Goal: Check status: Check status

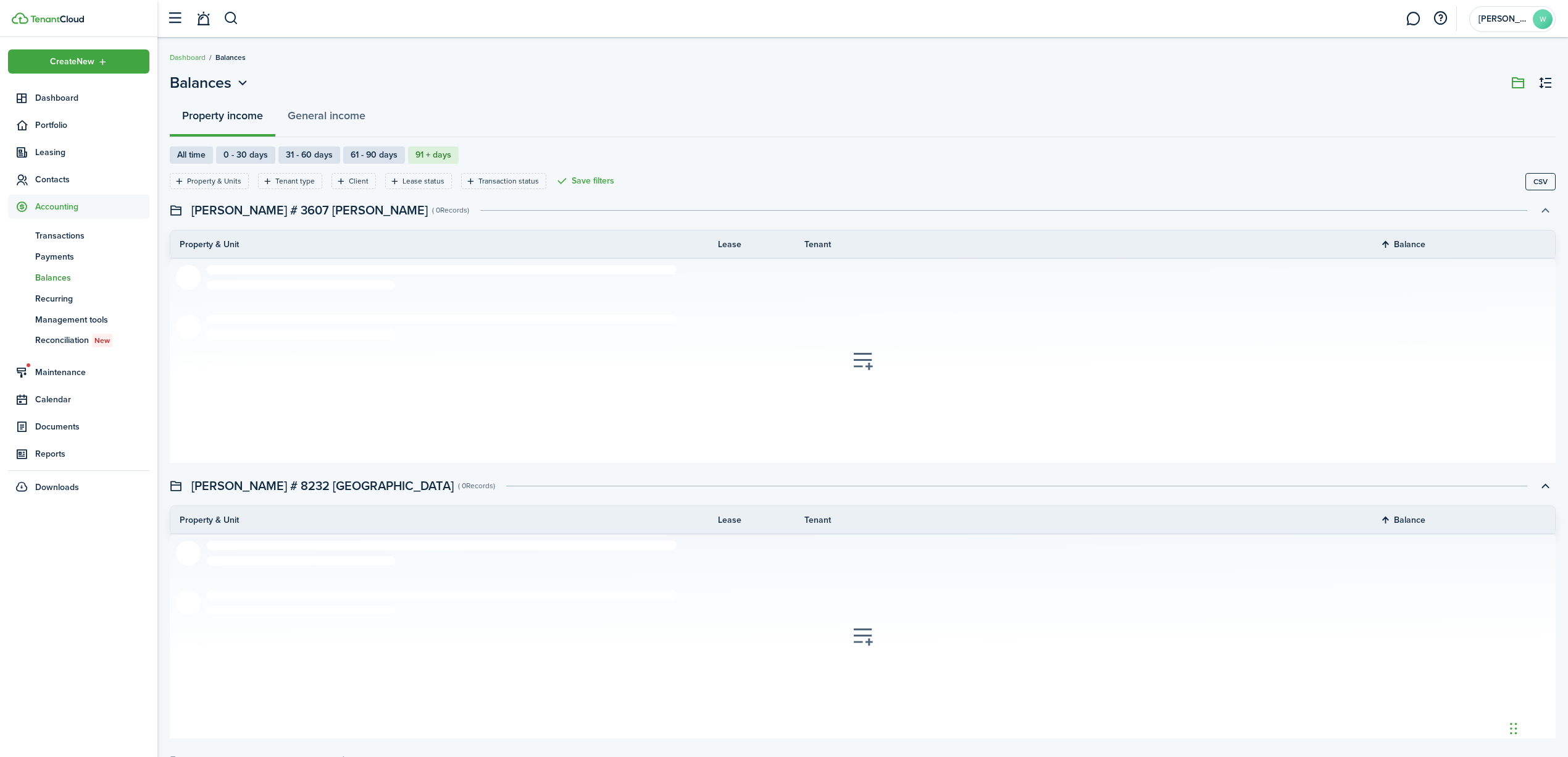
click at [1551, 211] on button "button" at bounding box center [1545, 209] width 21 height 21
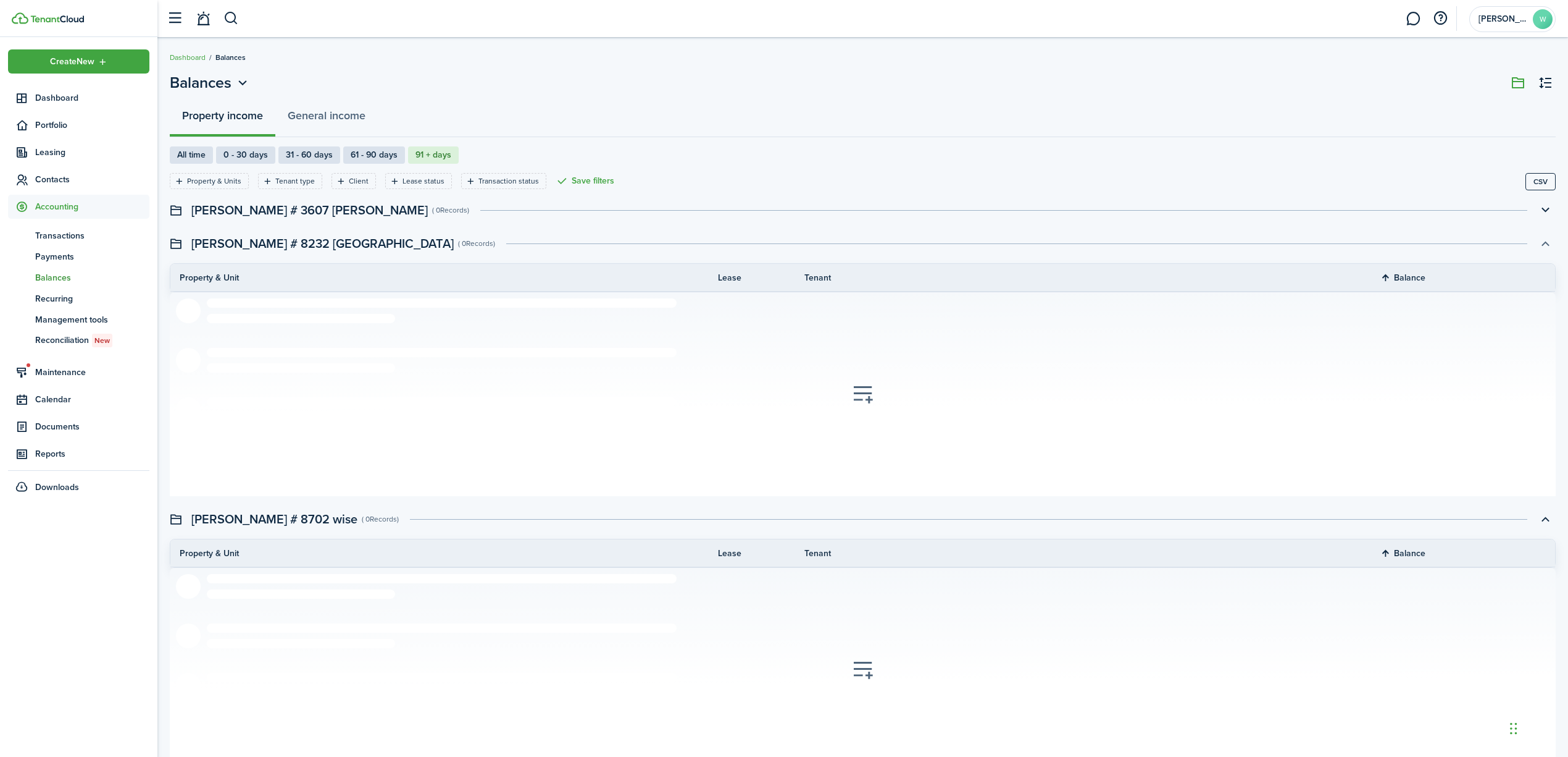
click at [1547, 245] on button "button" at bounding box center [1545, 243] width 21 height 21
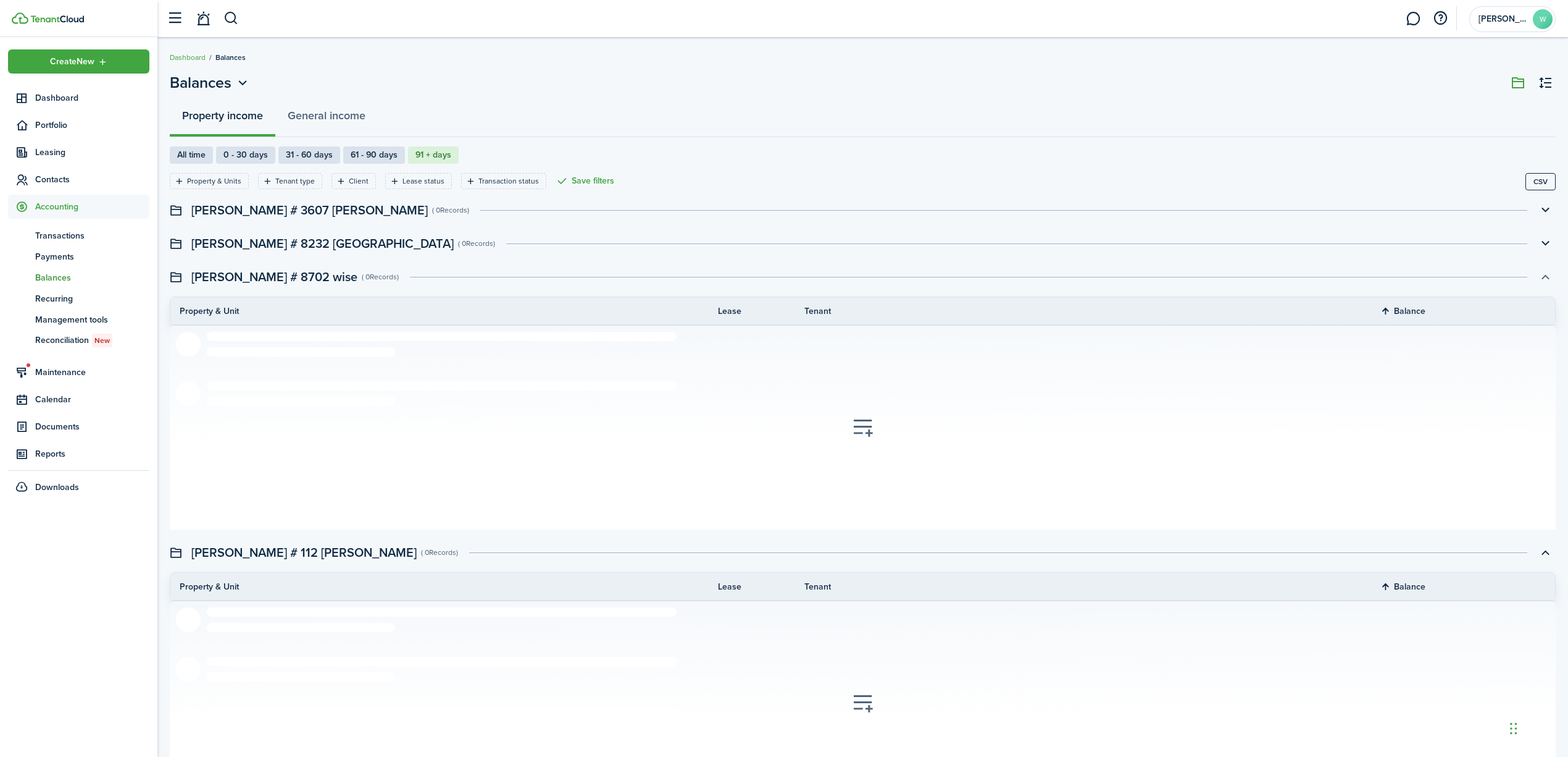
click at [1544, 279] on button "button" at bounding box center [1545, 276] width 21 height 21
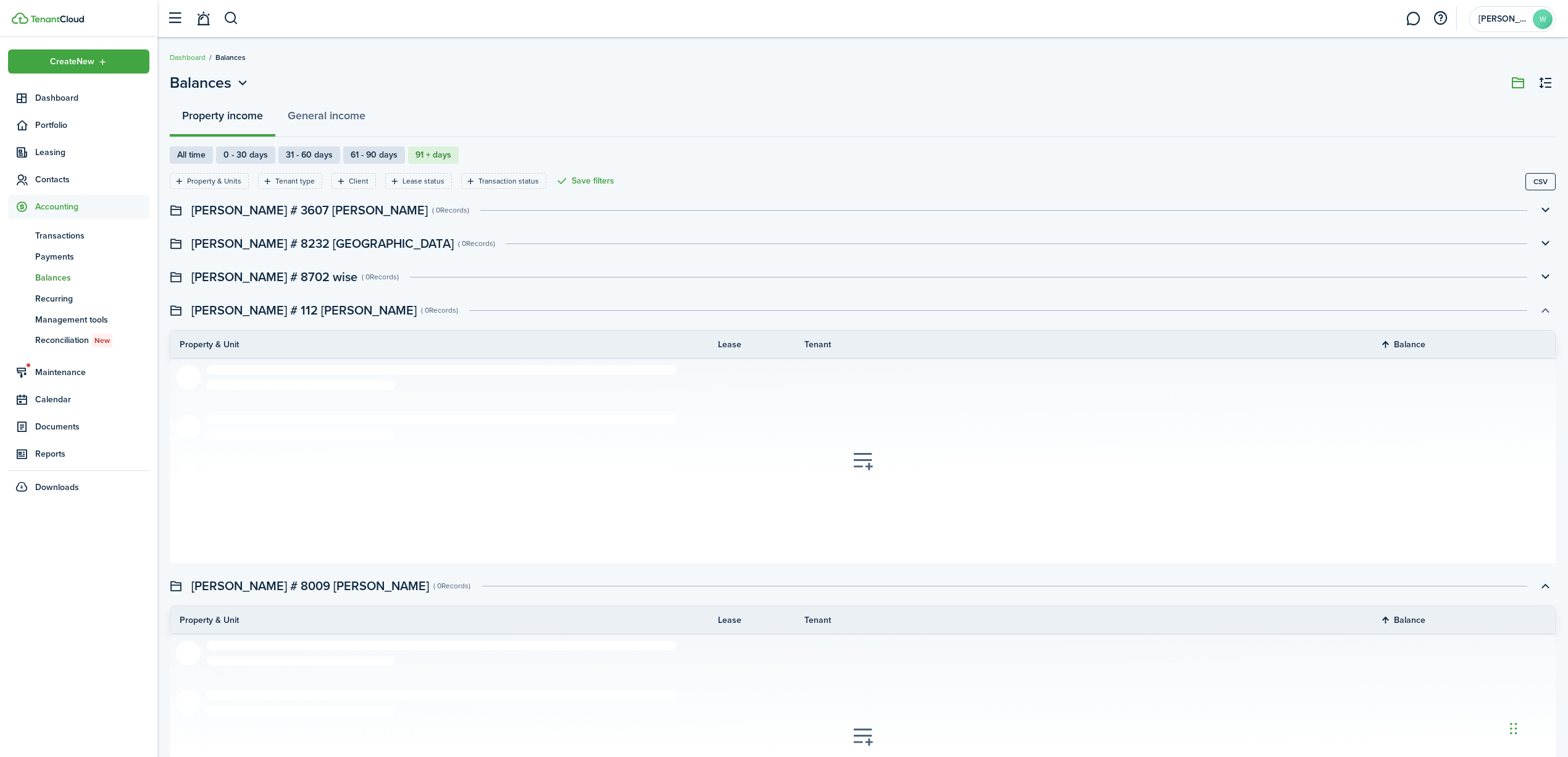
click at [1547, 318] on button "button" at bounding box center [1545, 310] width 21 height 21
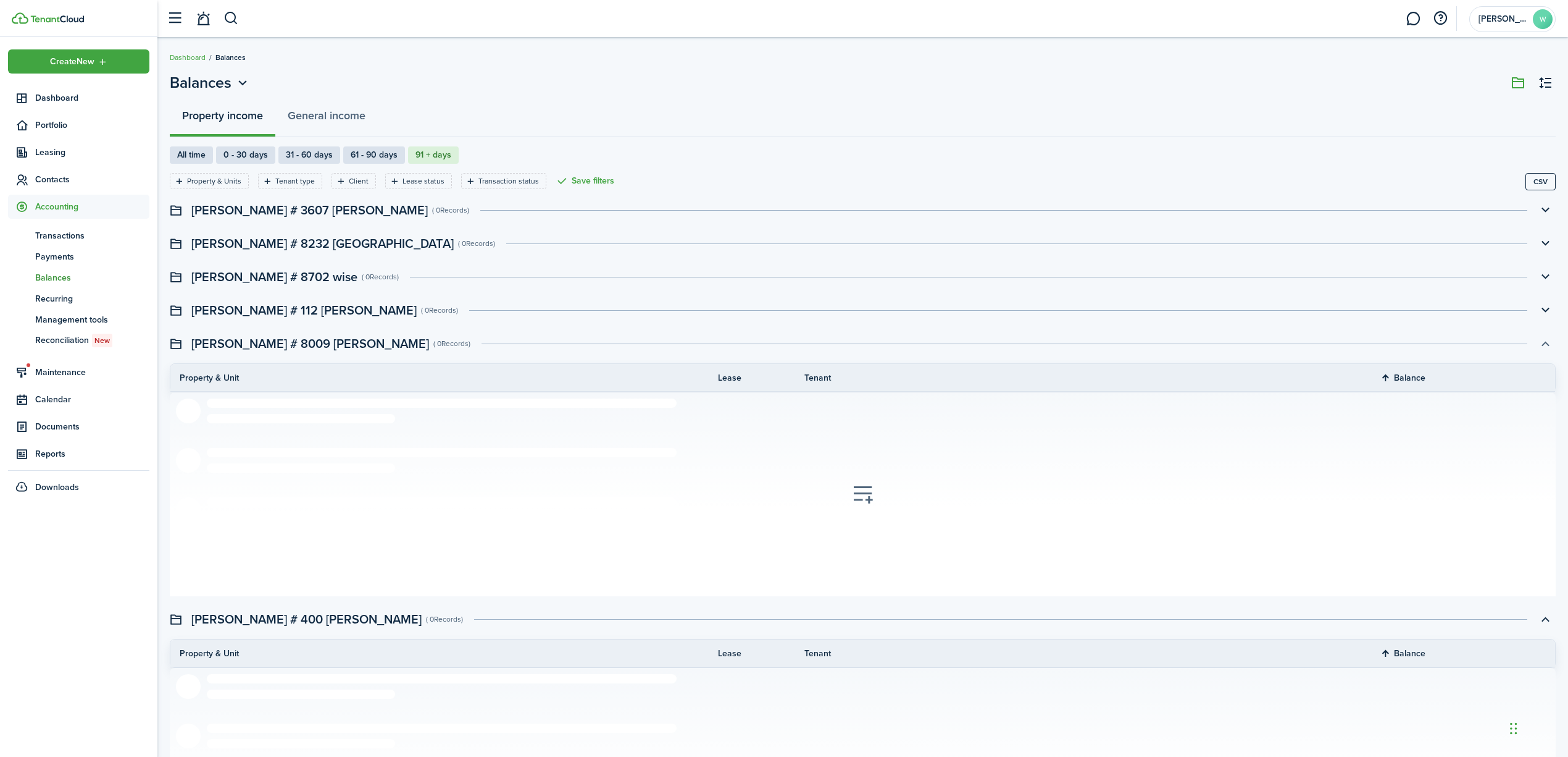
click at [1547, 348] on button "button" at bounding box center [1545, 343] width 21 height 21
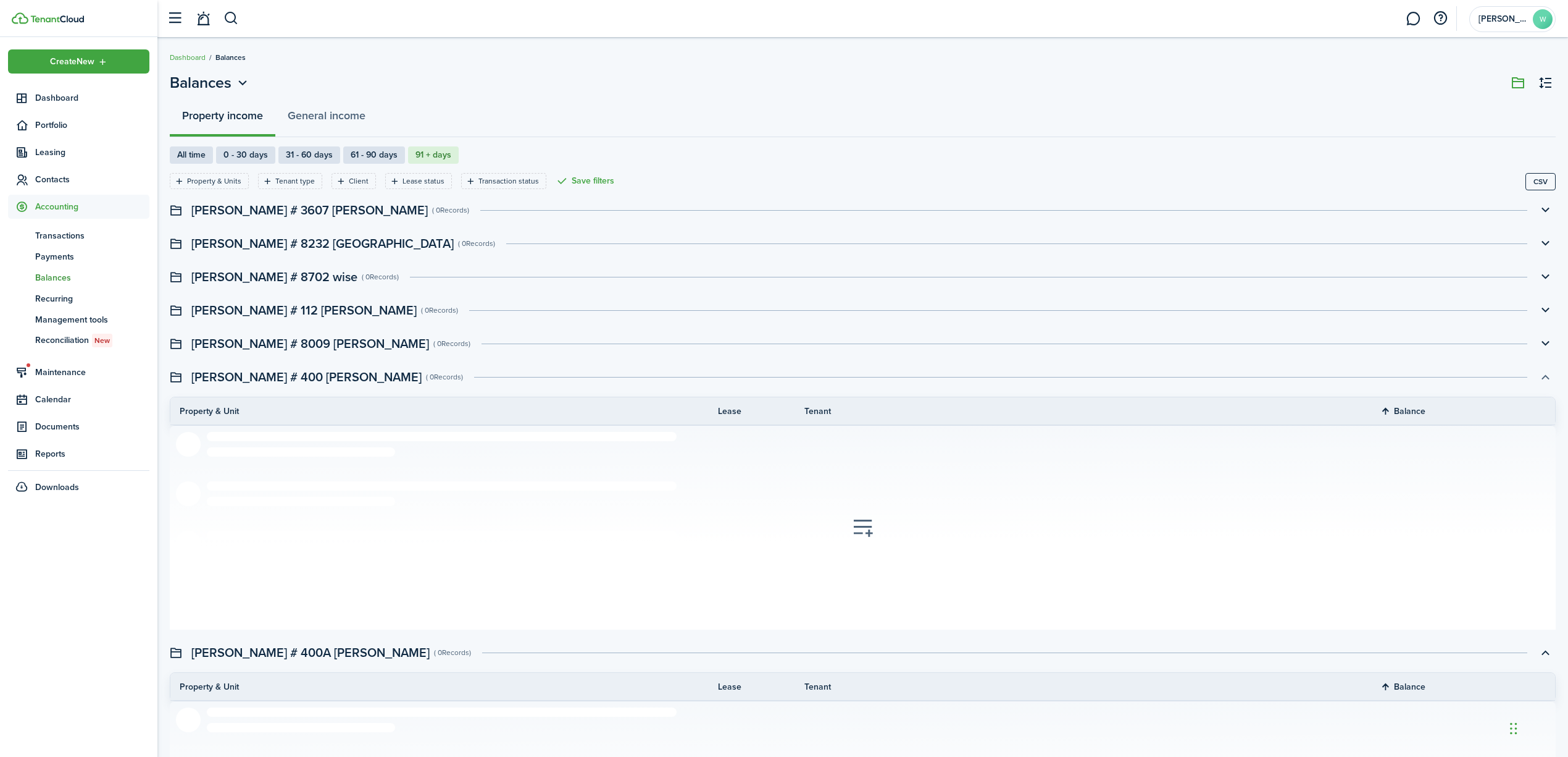
click at [1546, 377] on button "button" at bounding box center [1545, 377] width 21 height 21
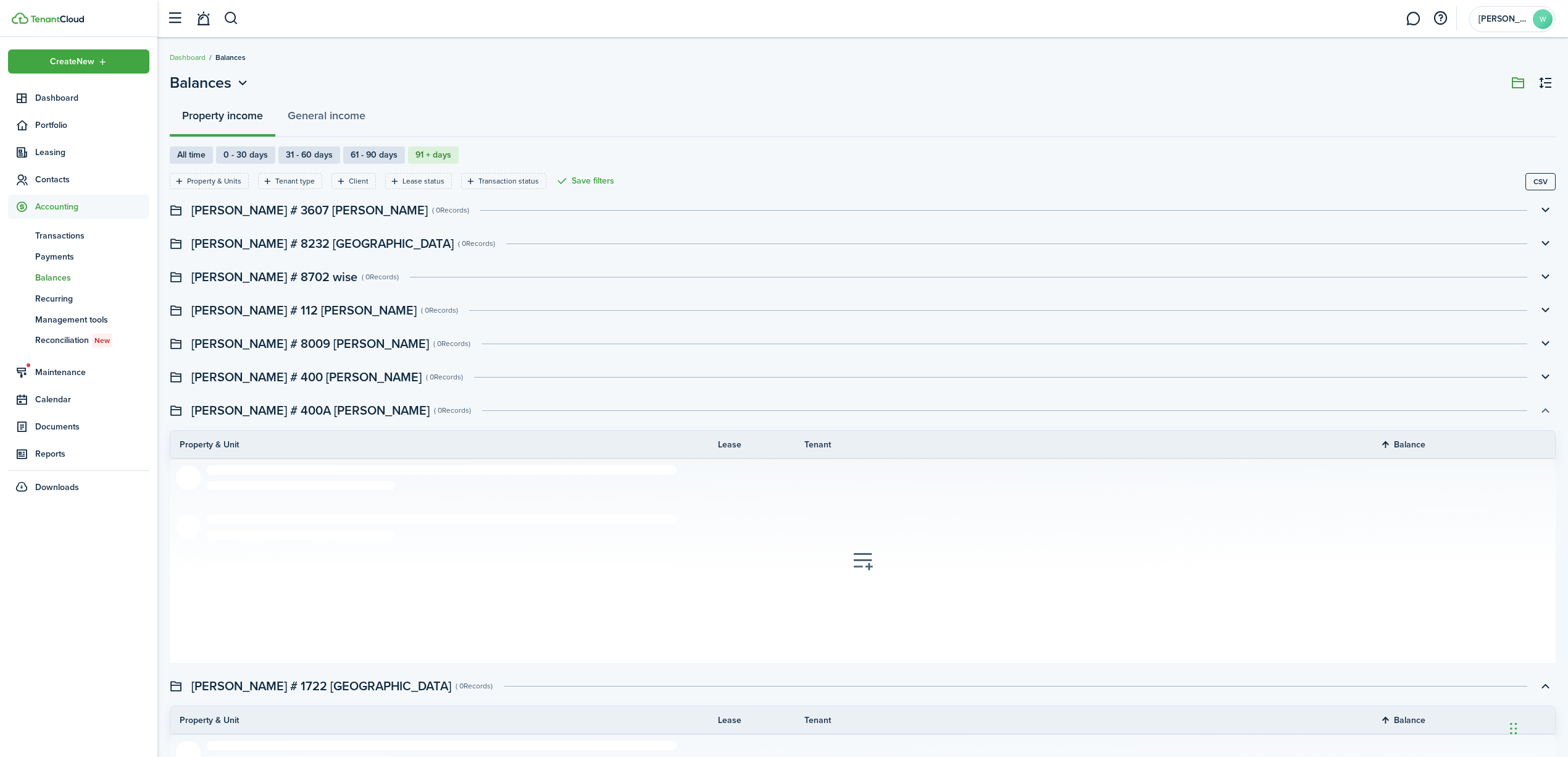
click at [1544, 416] on button "button" at bounding box center [1545, 409] width 21 height 21
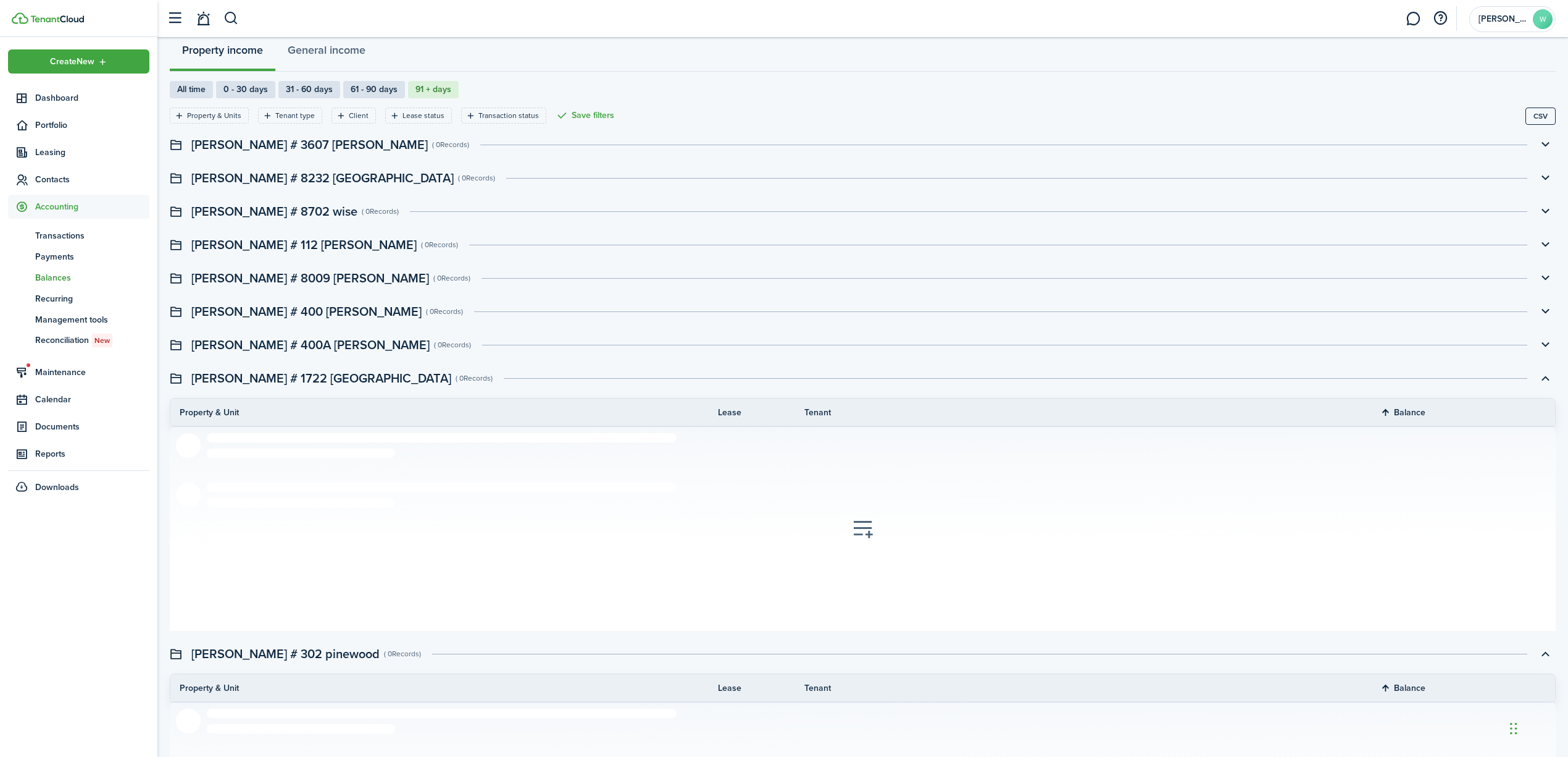
scroll to position [164, 0]
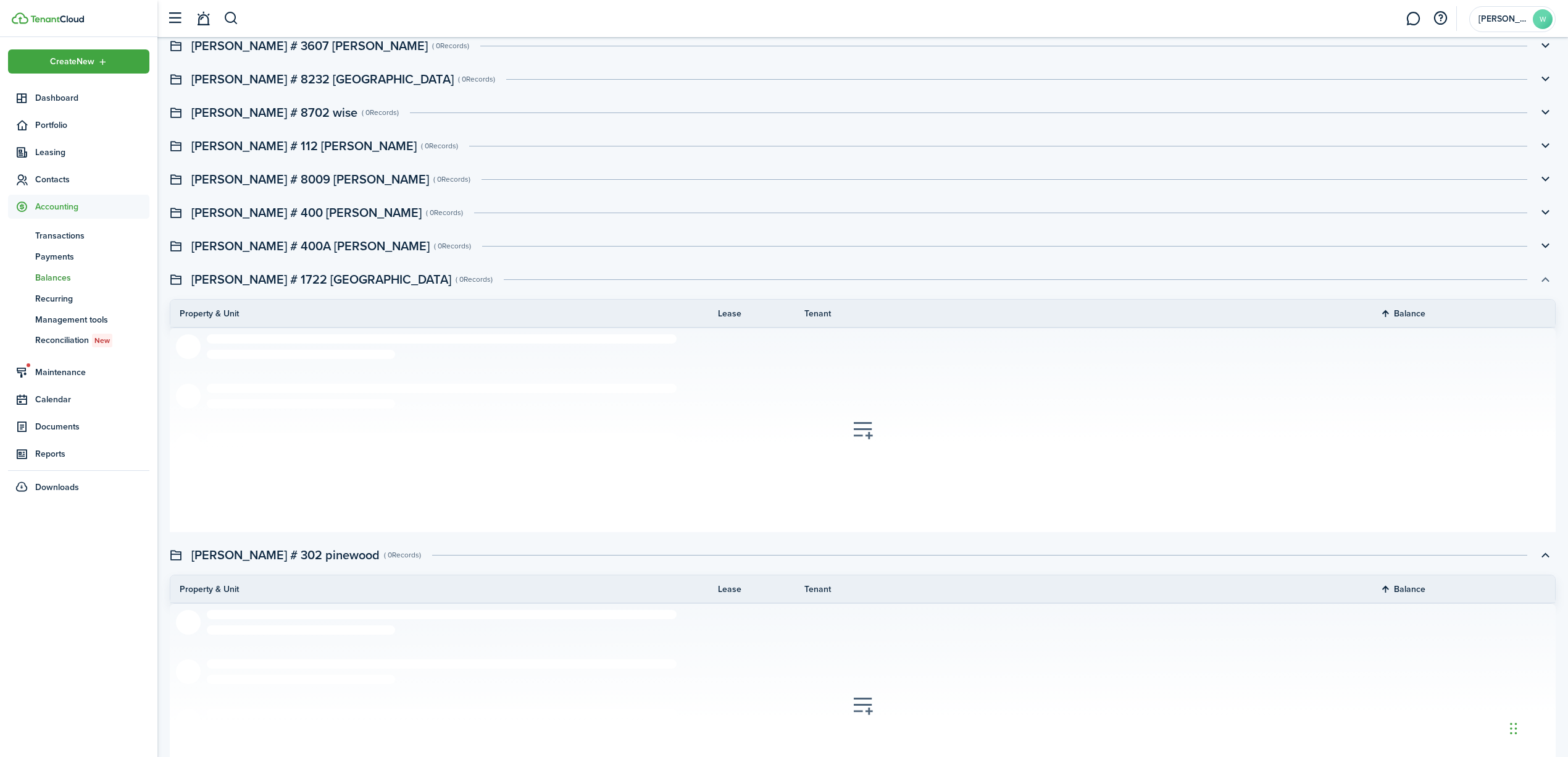
click at [1542, 278] on button "button" at bounding box center [1545, 279] width 21 height 21
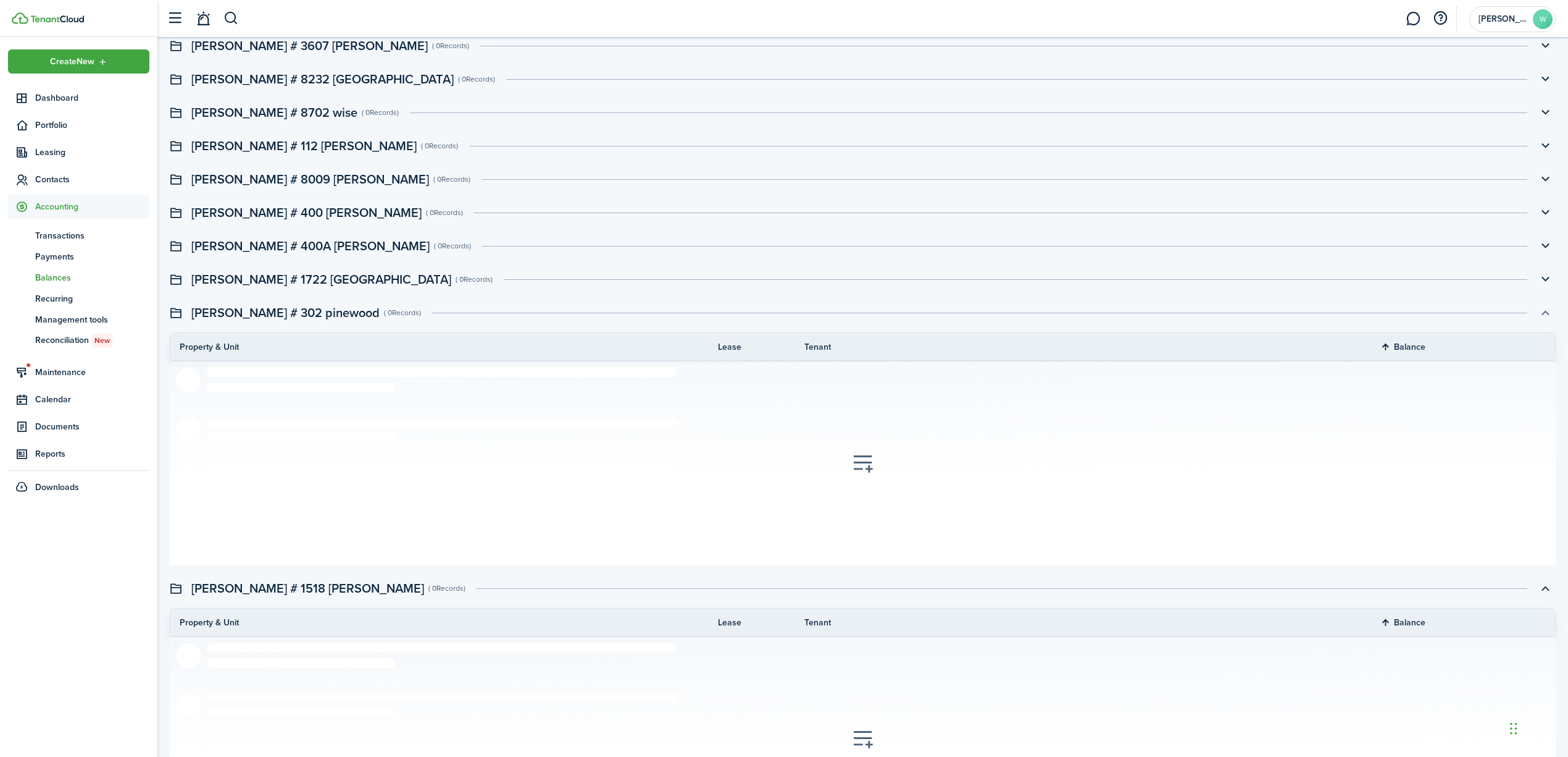
click at [1549, 313] on button "button" at bounding box center [1545, 312] width 21 height 21
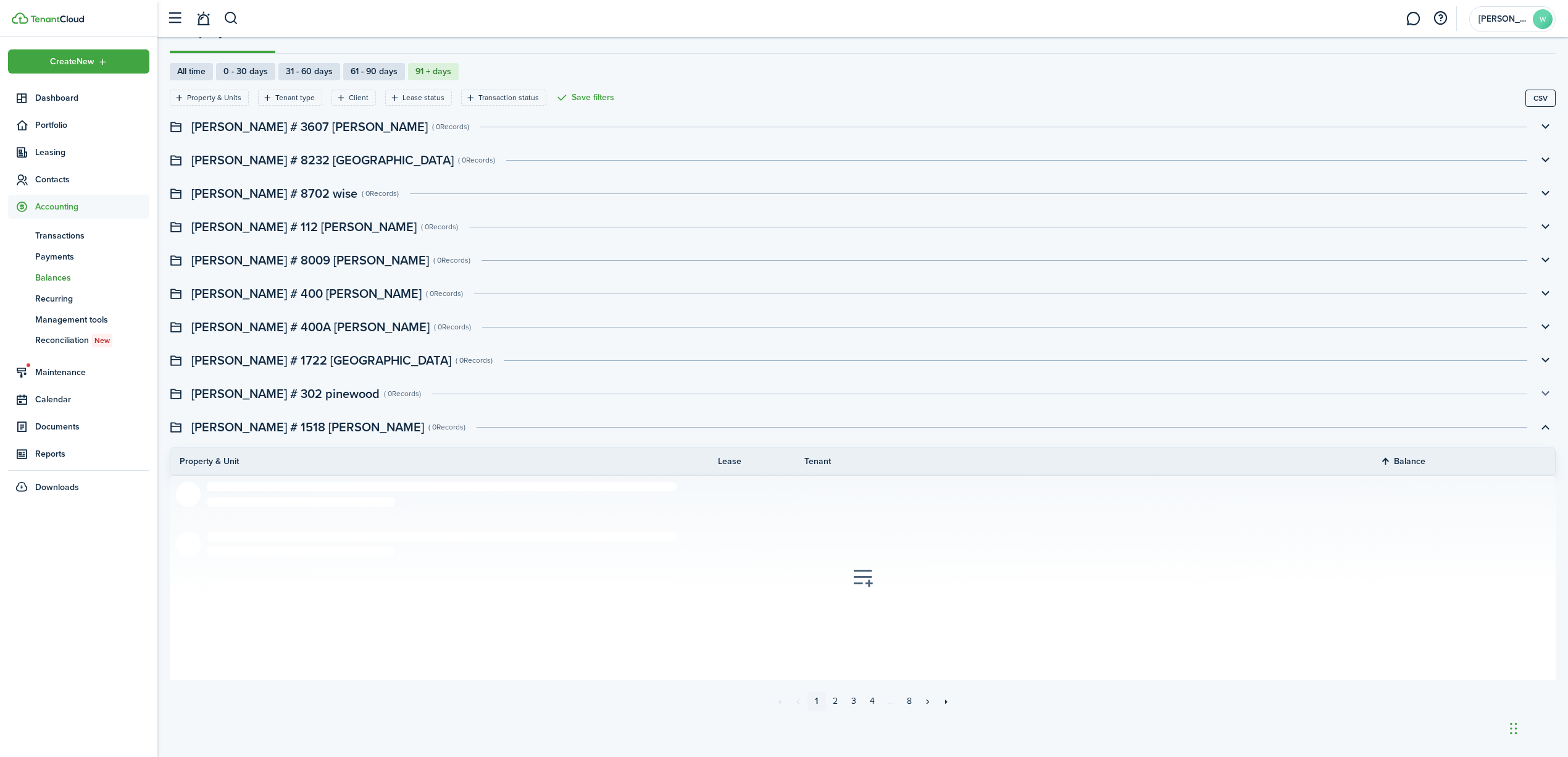
scroll to position [84, 0]
click at [1544, 428] on button "button" at bounding box center [1545, 426] width 21 height 21
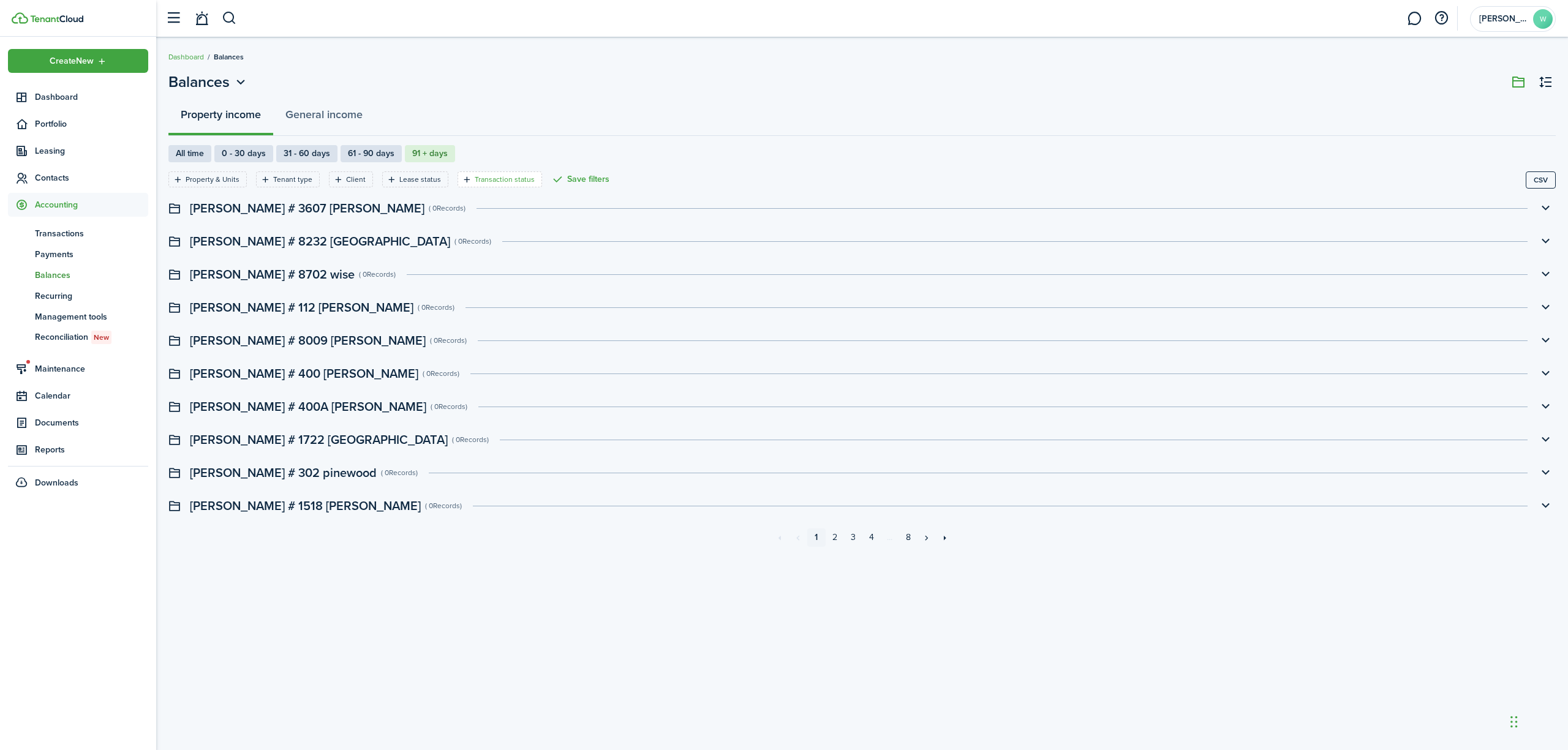
click at [463, 177] on icon "Open filter" at bounding box center [467, 180] width 11 height 10
click at [458, 240] on label "Overdue only" at bounding box center [494, 245] width 157 height 12
radio input "false"
radio input "true"
click at [463, 270] on button "Apply" at bounding box center [494, 274] width 157 height 21
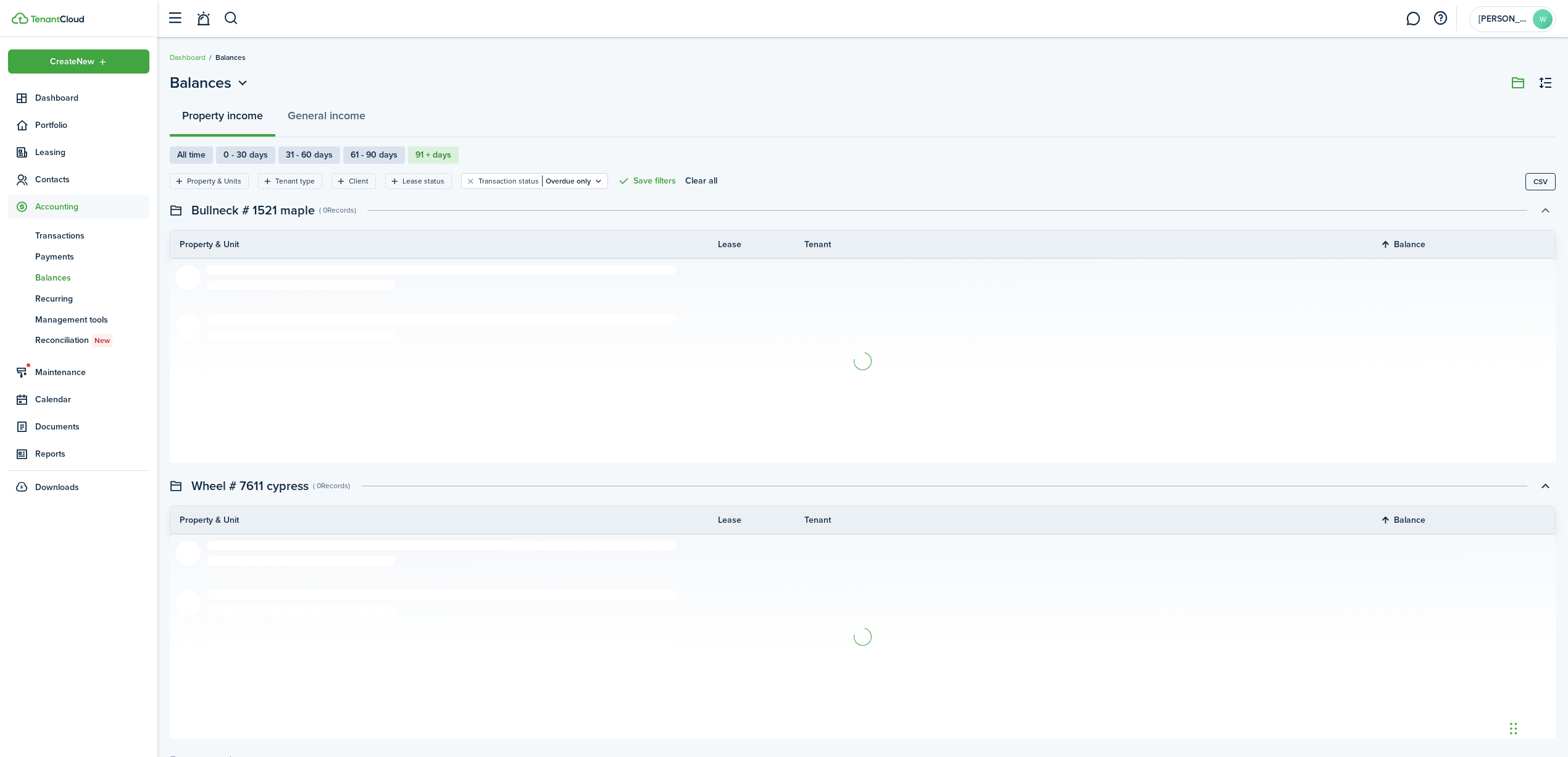
click at [1546, 206] on button "button" at bounding box center [1545, 209] width 21 height 21
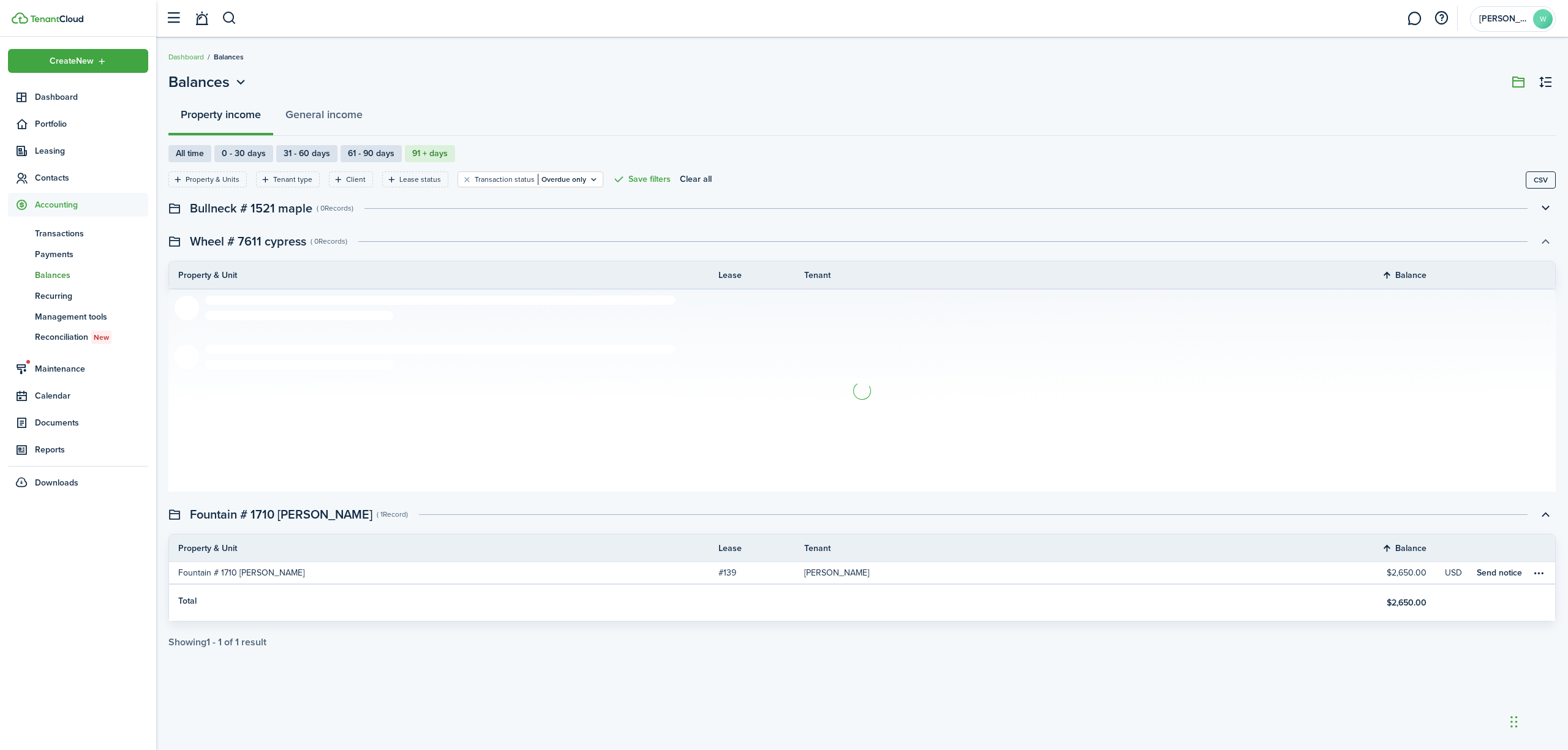
click at [1541, 248] on button "button" at bounding box center [1544, 241] width 21 height 21
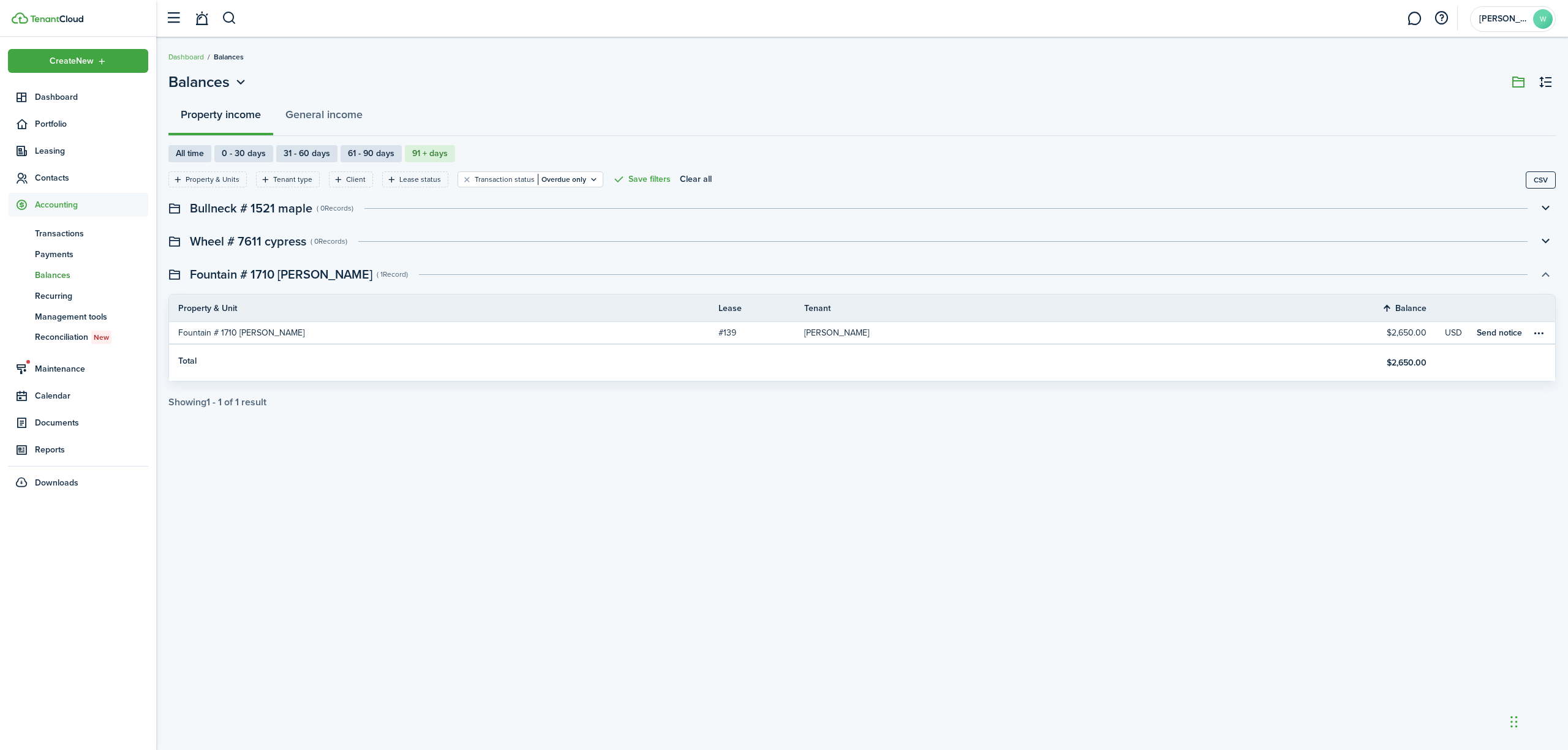
click at [1544, 277] on button "button" at bounding box center [1544, 273] width 21 height 21
